Goal: Transaction & Acquisition: Purchase product/service

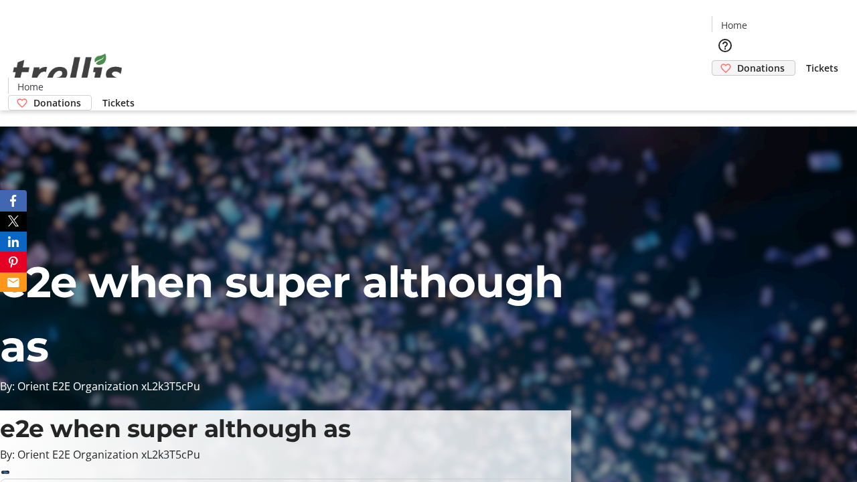
click at [737, 61] on span "Donations" at bounding box center [761, 68] width 48 height 14
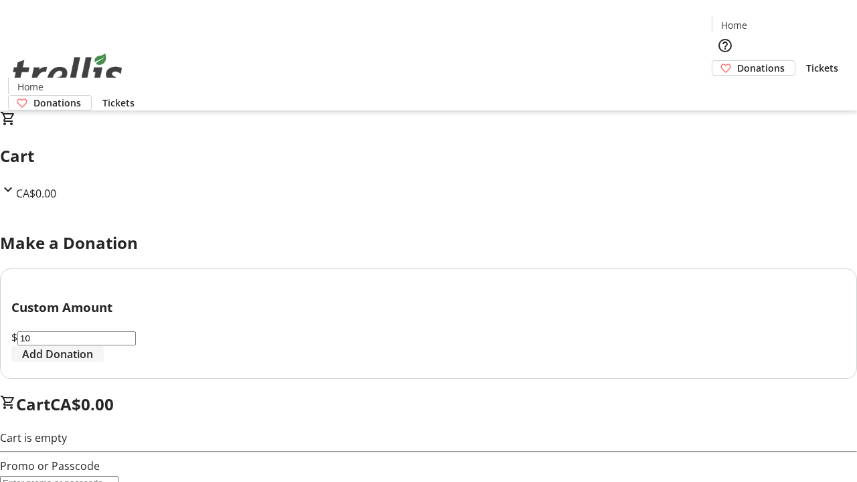
click at [93, 362] on span "Add Donation" at bounding box center [57, 354] width 71 height 16
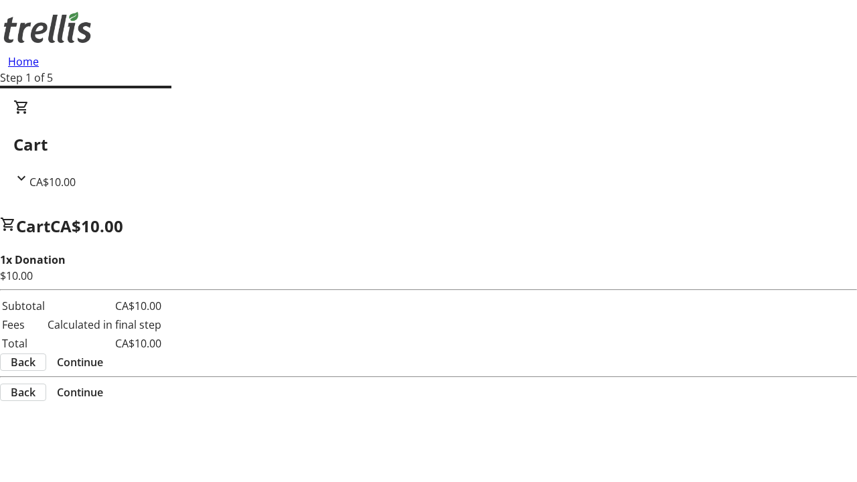
select select "CA"
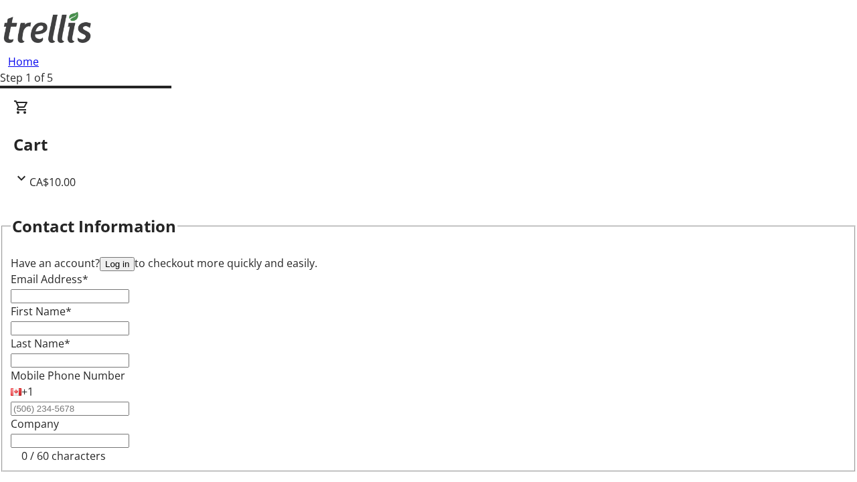
click at [135, 257] on button "Log in" at bounding box center [117, 264] width 35 height 14
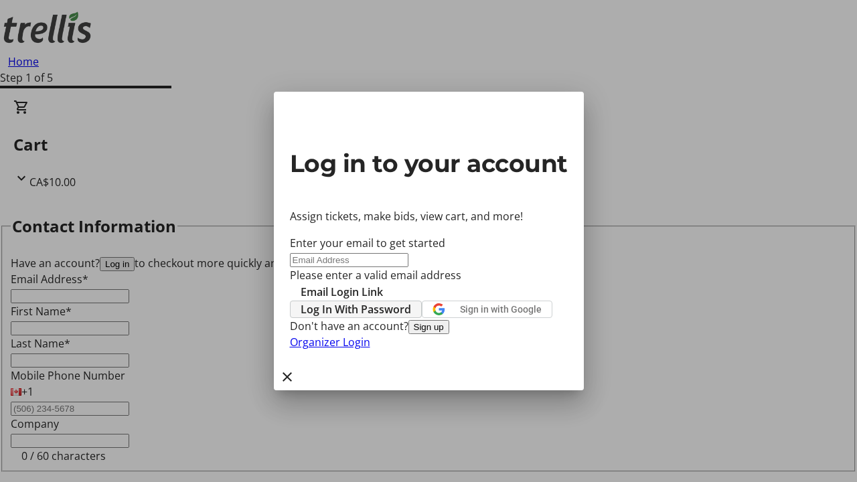
click at [411, 301] on span "Log In With Password" at bounding box center [356, 309] width 110 height 16
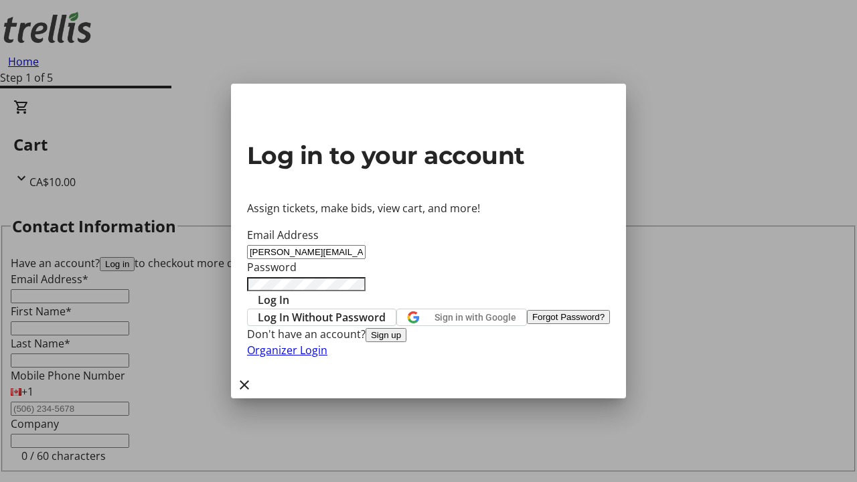
type input "[PERSON_NAME][EMAIL_ADDRESS][DOMAIN_NAME]"
